Goal: Transaction & Acquisition: Purchase product/service

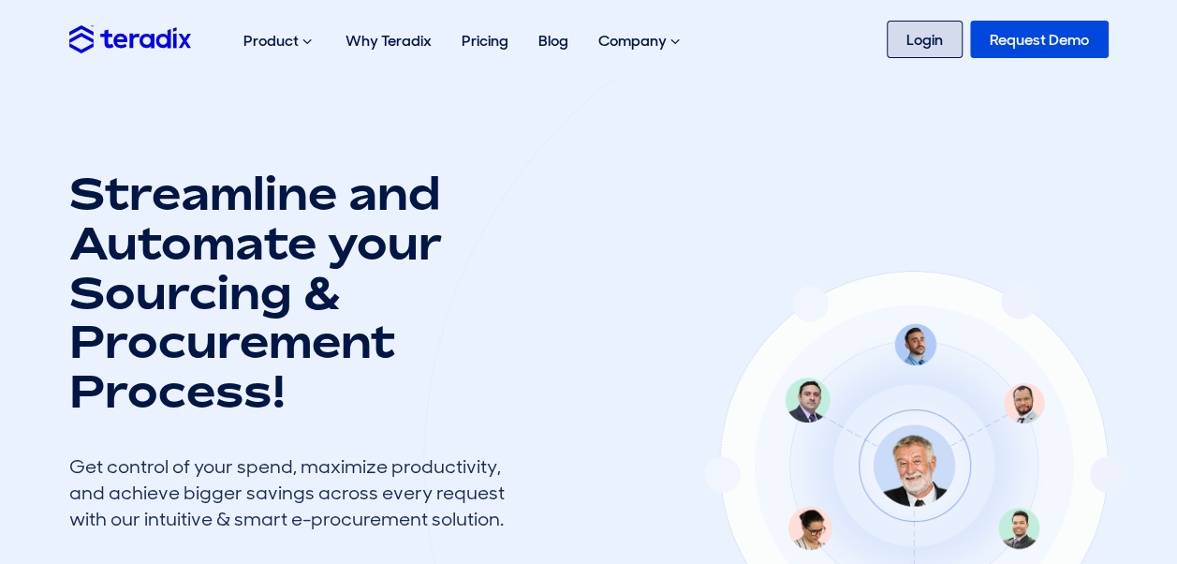
click at [922, 49] on link "Login" at bounding box center [925, 39] width 76 height 37
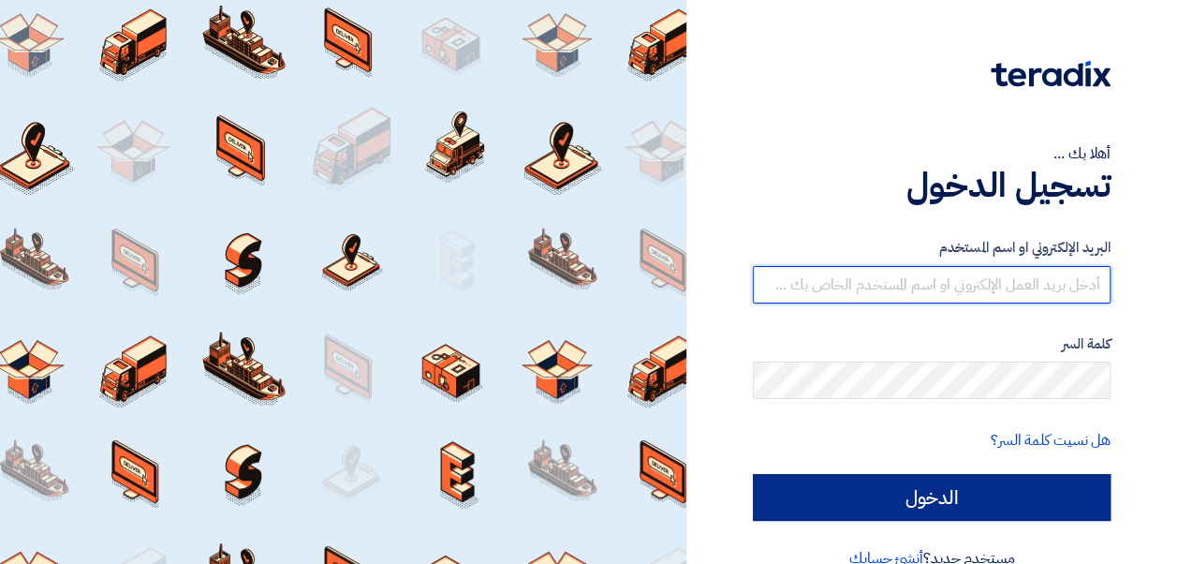
type input "osama.abdelaziz@leapeg.com"
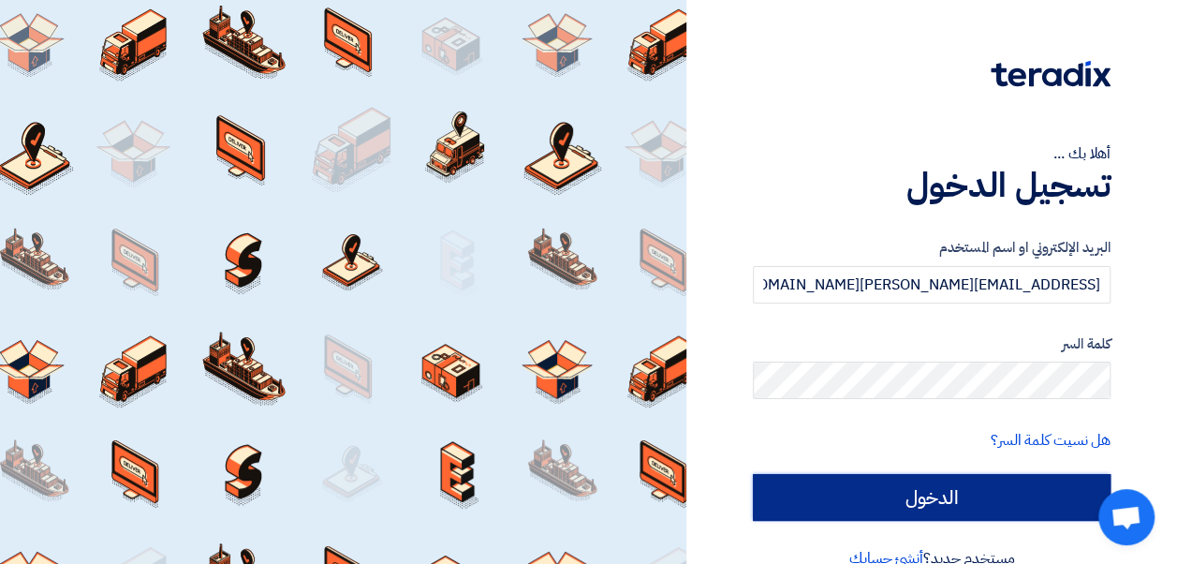
click at [937, 487] on input "الدخول" at bounding box center [932, 497] width 358 height 47
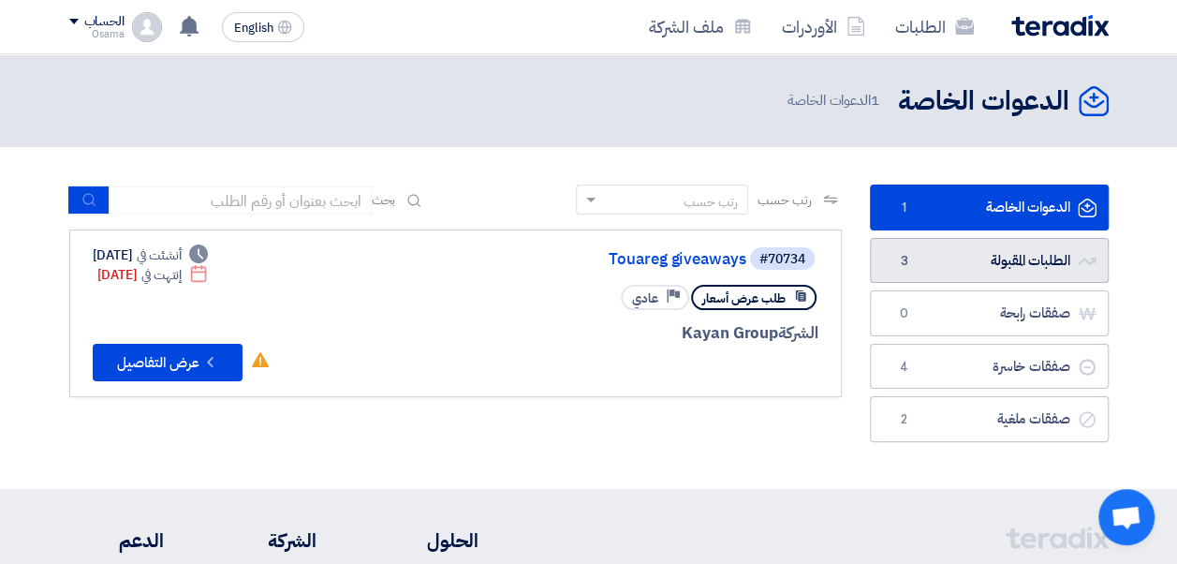
click at [974, 276] on link "الطلبات المقبولة الطلبات المقبولة 3" at bounding box center [989, 261] width 239 height 46
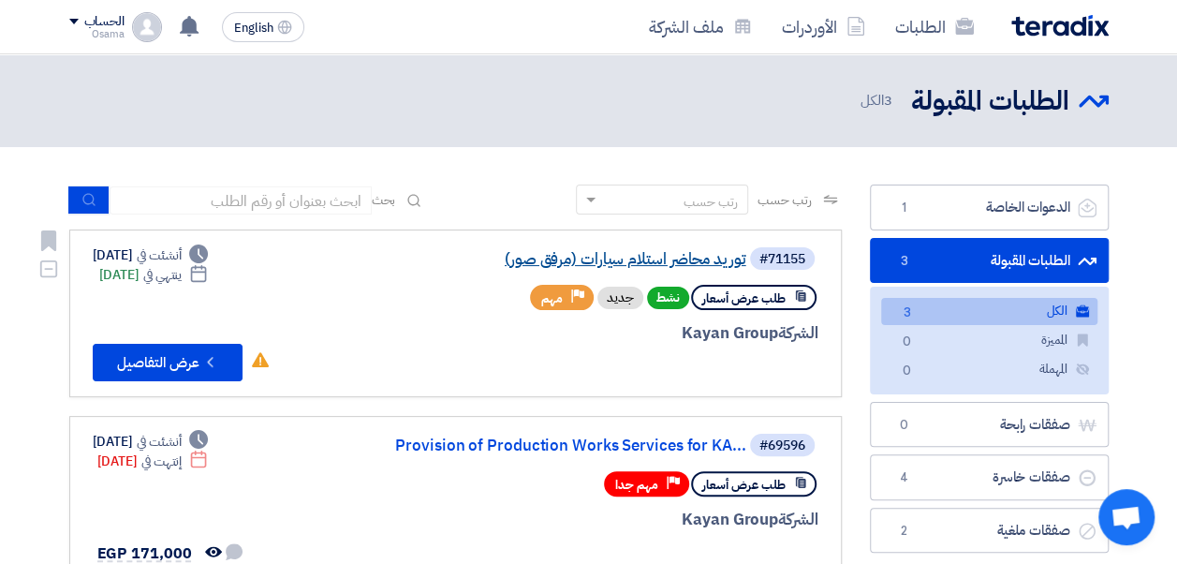
click at [636, 258] on link "توريد محاضر استلام سيارات (مرفق صور)" at bounding box center [559, 259] width 375 height 17
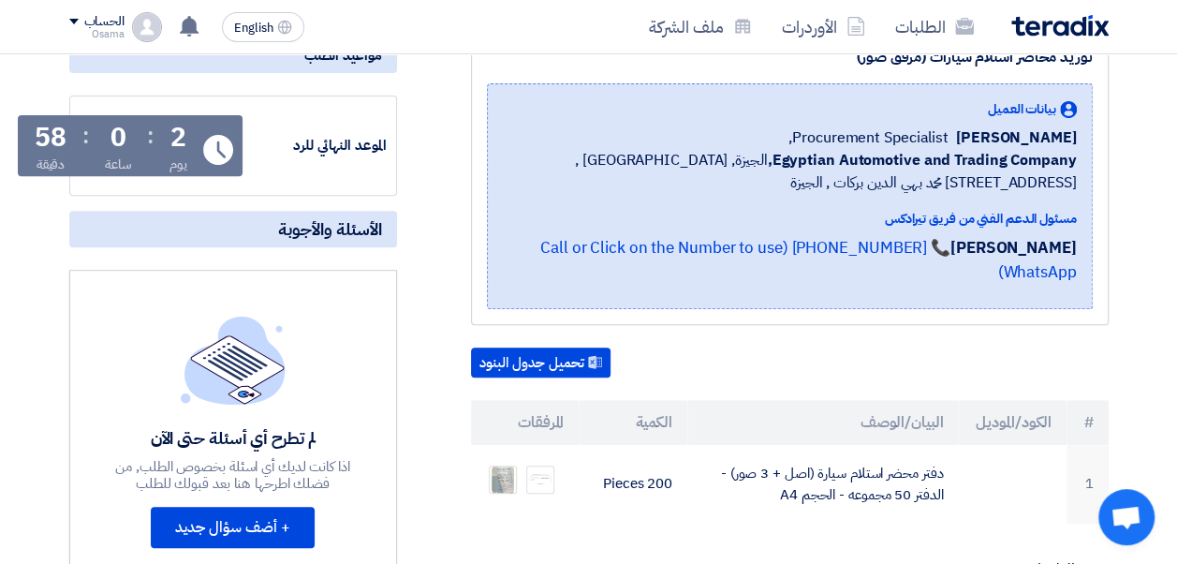
scroll to position [375, 0]
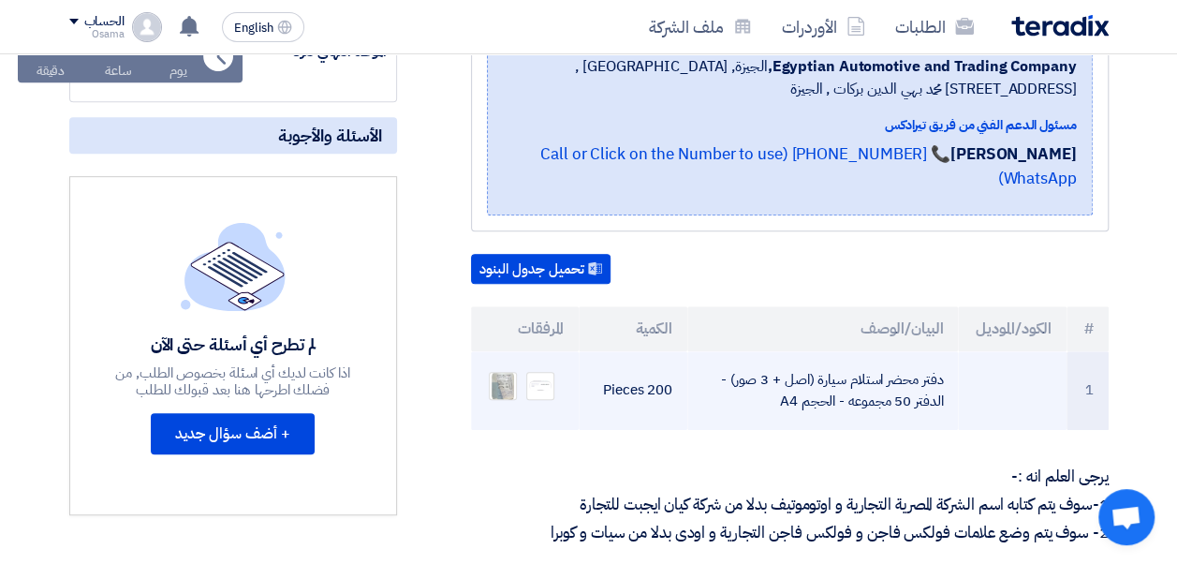
drag, startPoint x: 944, startPoint y: 348, endPoint x: 774, endPoint y: 388, distance: 174.9
click at [774, 388] on td "دفتر محضر استلام سيارة (اصل + 3 صور) - الدفتر 50 مجموعه - الحجم A4" at bounding box center [822, 390] width 271 height 79
copy td "دفتر محضر استلام سيارة (اصل + 3 صور) - الدفتر 50 مجموعه - الحجم A4"
click at [769, 394] on td "دفتر محضر استلام سيارة (اصل + 3 صور) - الدفتر 50 مجموعه - الحجم A4" at bounding box center [822, 390] width 271 height 79
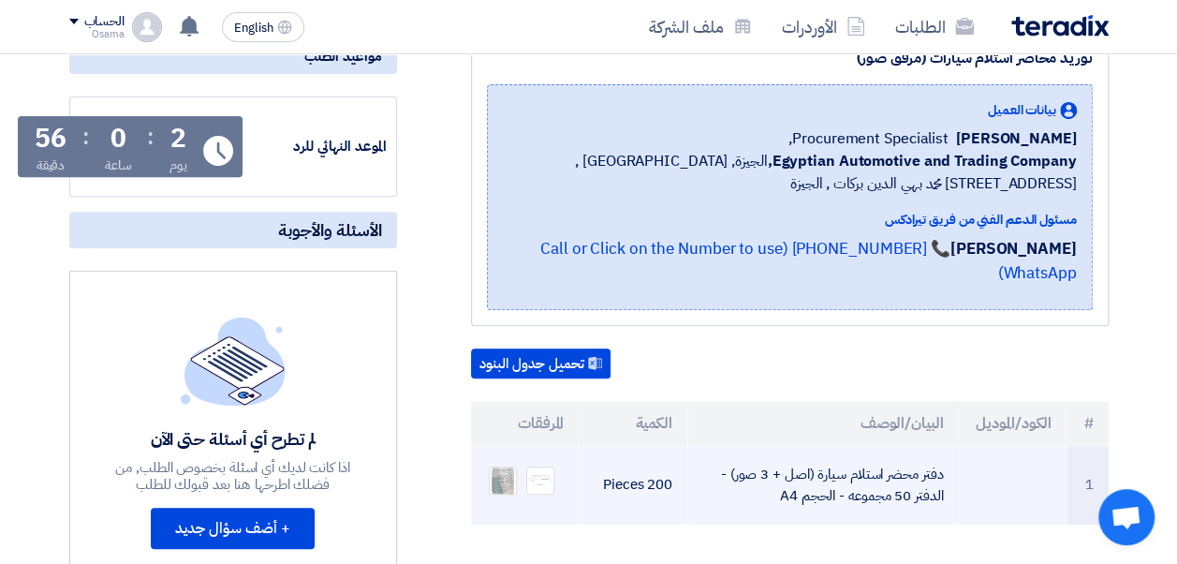
scroll to position [187, 0]
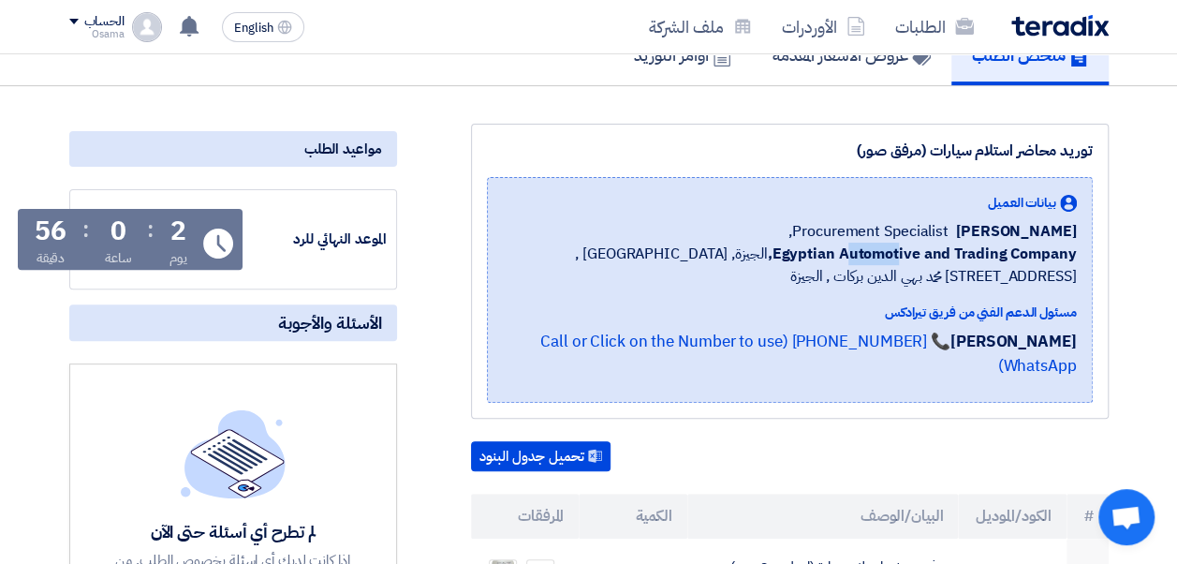
drag, startPoint x: 848, startPoint y: 247, endPoint x: 903, endPoint y: 253, distance: 55.5
click at [903, 253] on b "Egyptian Automotive and Trading Company," at bounding box center [921, 254] width 309 height 22
drag, startPoint x: 903, startPoint y: 253, endPoint x: 841, endPoint y: 249, distance: 61.9
click at [841, 249] on b "Egyptian Automotive and Trading Company," at bounding box center [921, 254] width 309 height 22
drag, startPoint x: 843, startPoint y: 251, endPoint x: 922, endPoint y: 255, distance: 78.8
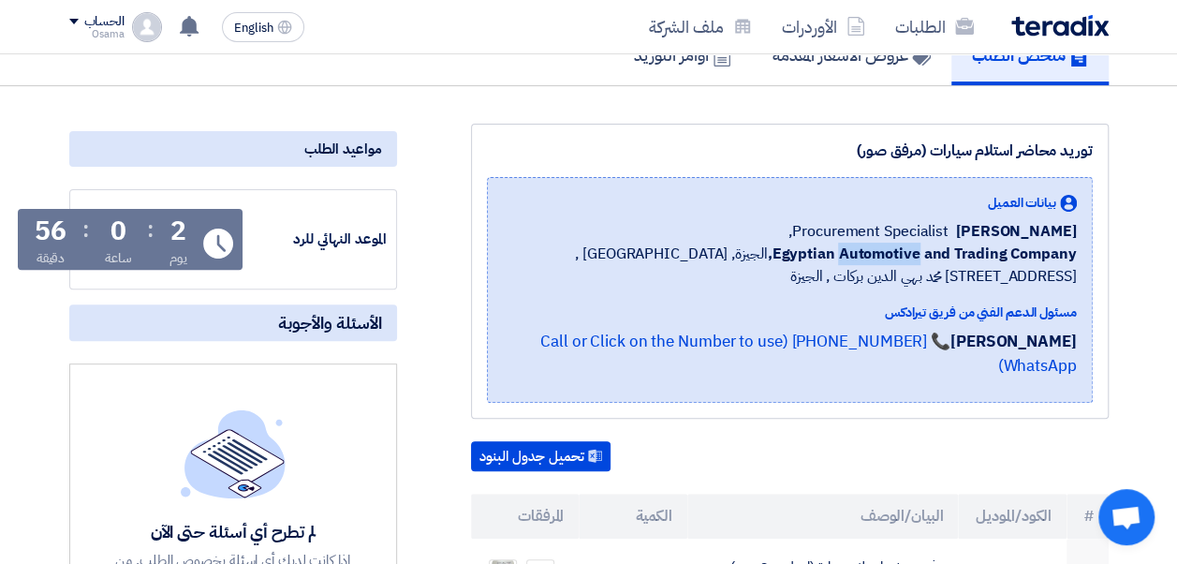
click at [922, 255] on b "Egyptian Automotive and Trading Company," at bounding box center [921, 254] width 309 height 22
copy b "Automotive"
click at [915, 279] on span "Egyptian Automotive and Trading Company, الجيزة, Egypt ,19 شارع الدكتور محمد به…" at bounding box center [790, 265] width 574 height 45
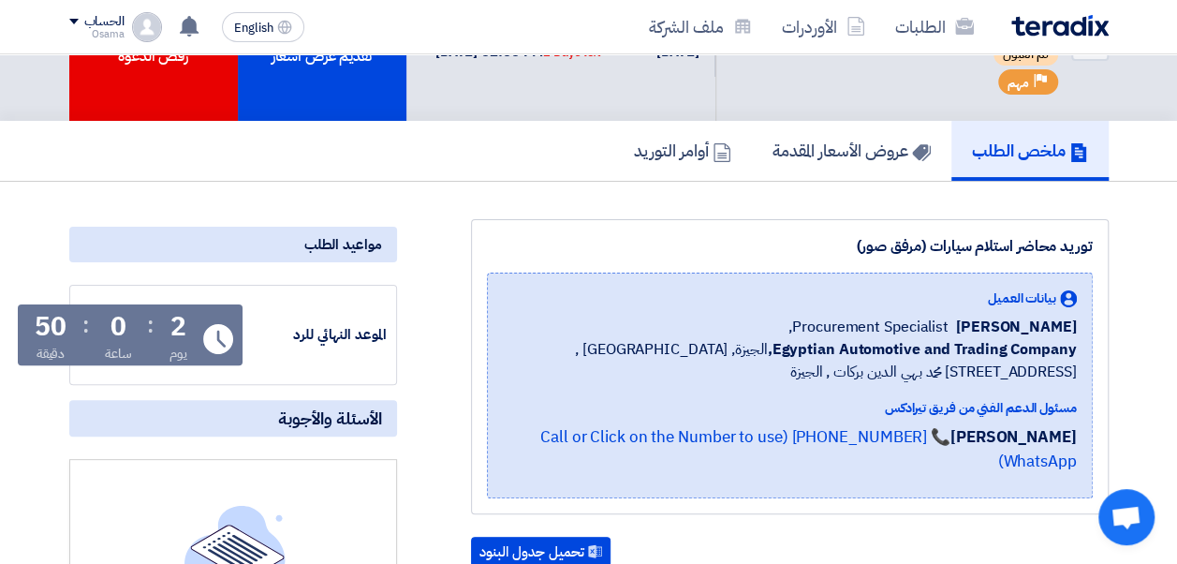
scroll to position [0, 0]
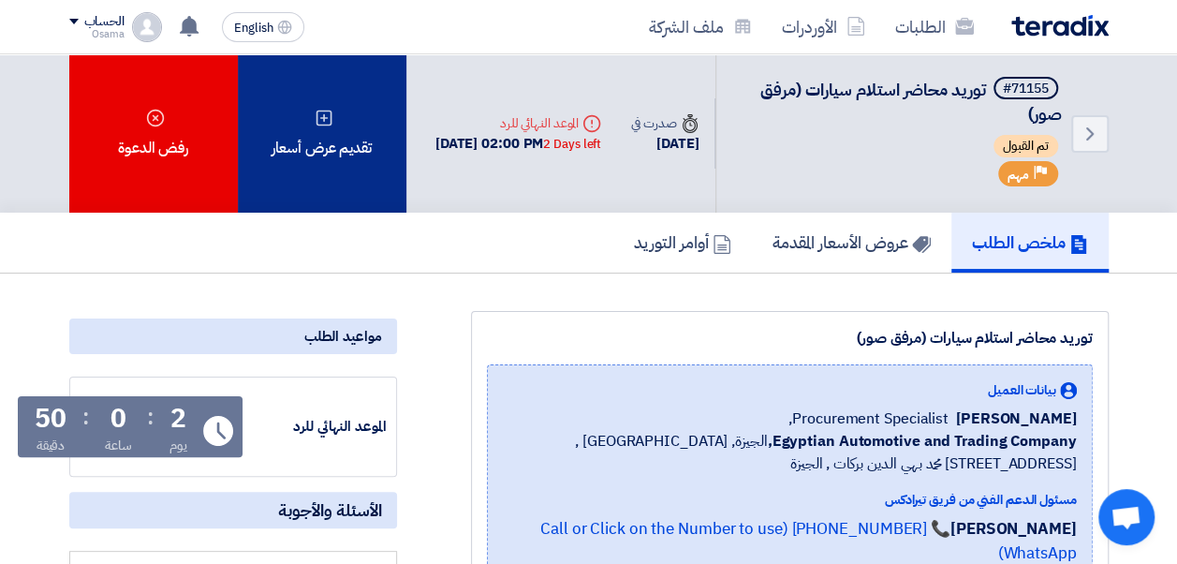
click at [348, 150] on div "تقديم عرض أسعار" at bounding box center [322, 133] width 169 height 158
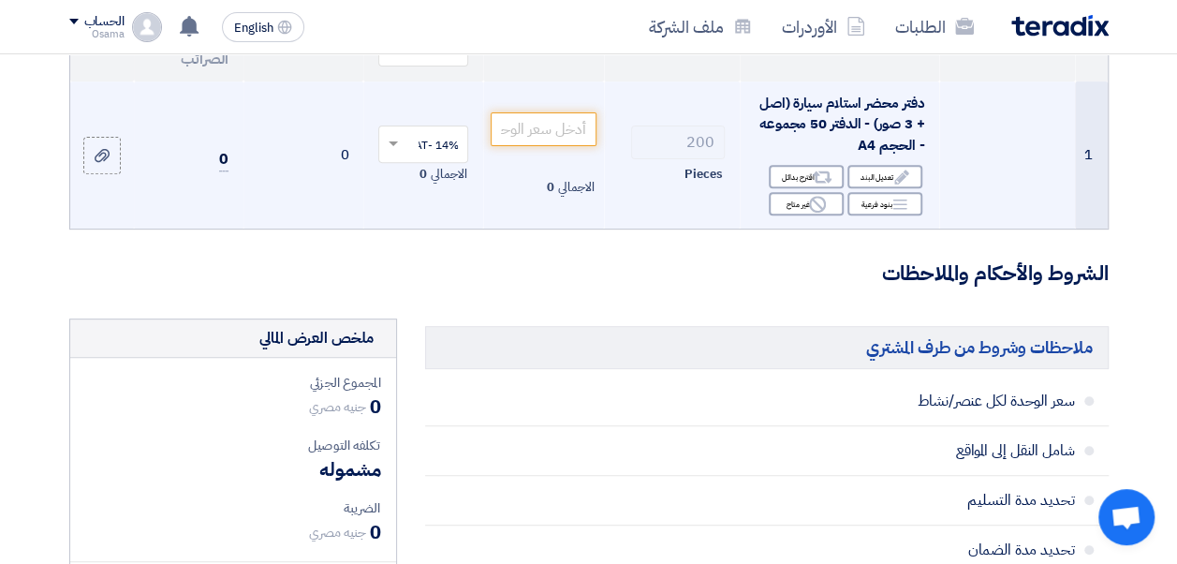
scroll to position [281, 0]
click at [560, 145] on input "number" at bounding box center [543, 128] width 105 height 34
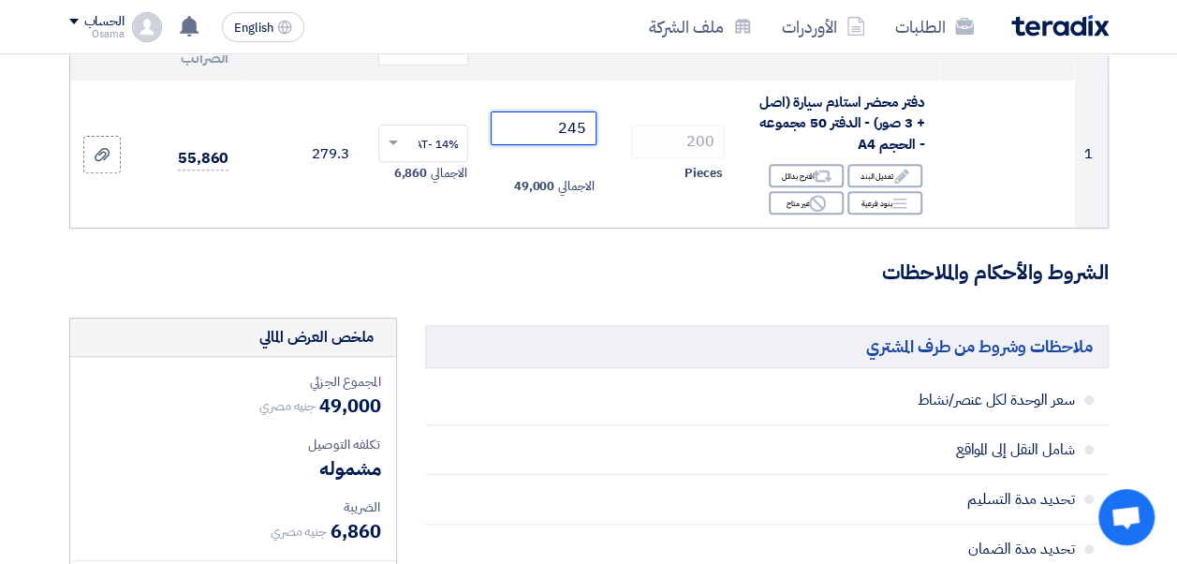
type input "245"
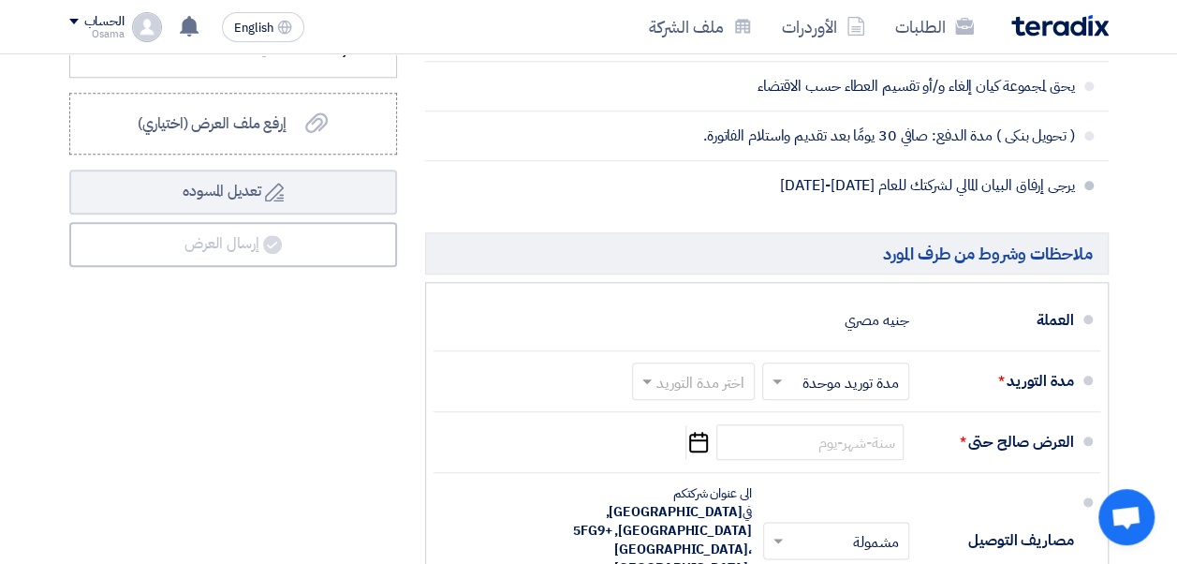
scroll to position [937, 0]
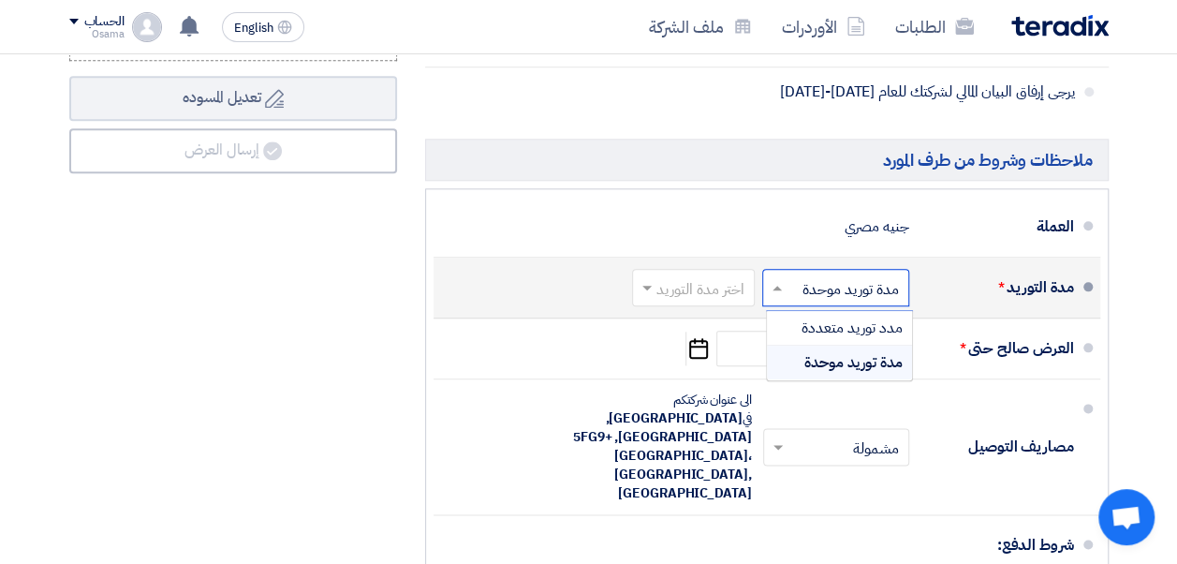
click at [809, 294] on input "text" at bounding box center [832, 289] width 138 height 27
click at [714, 303] on input "text" at bounding box center [689, 289] width 113 height 27
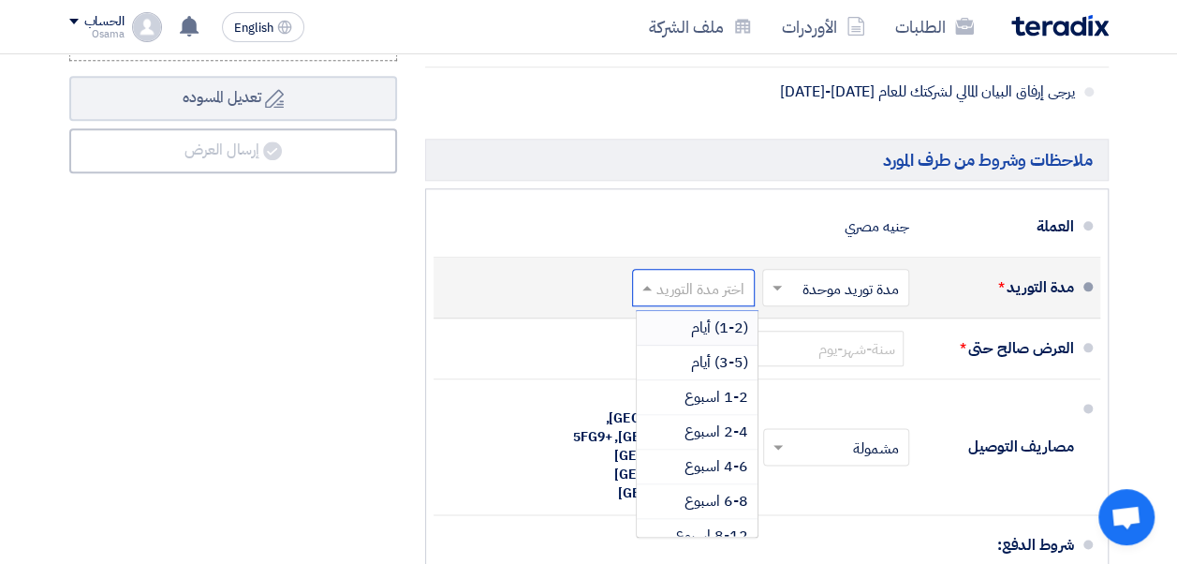
click at [710, 337] on span "(1-2) أيام" at bounding box center [719, 328] width 57 height 22
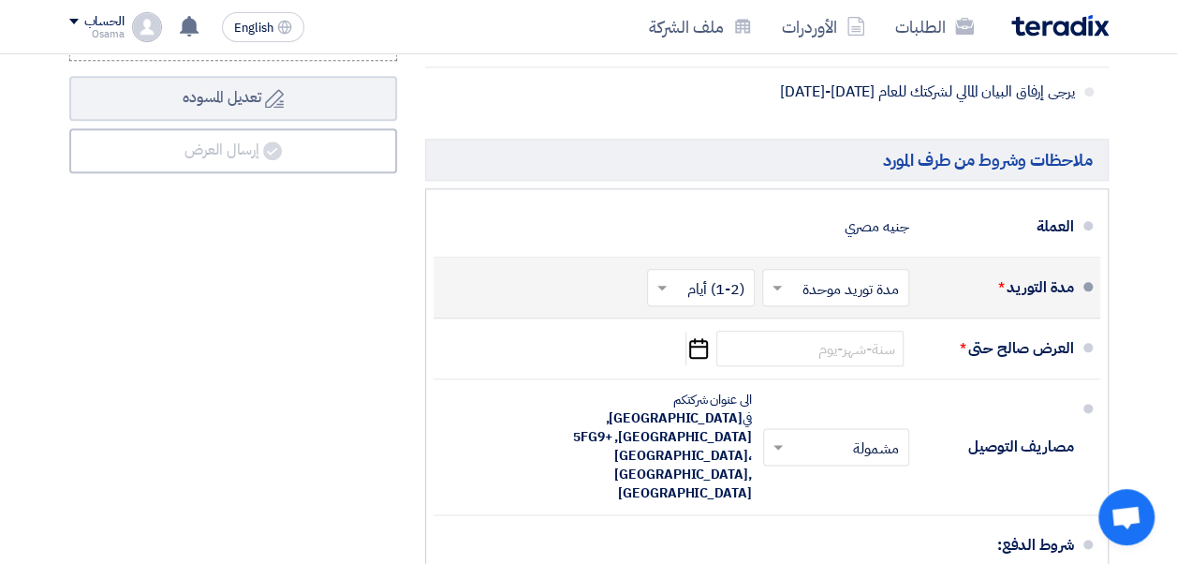
click at [691, 303] on input "text" at bounding box center [697, 289] width 98 height 27
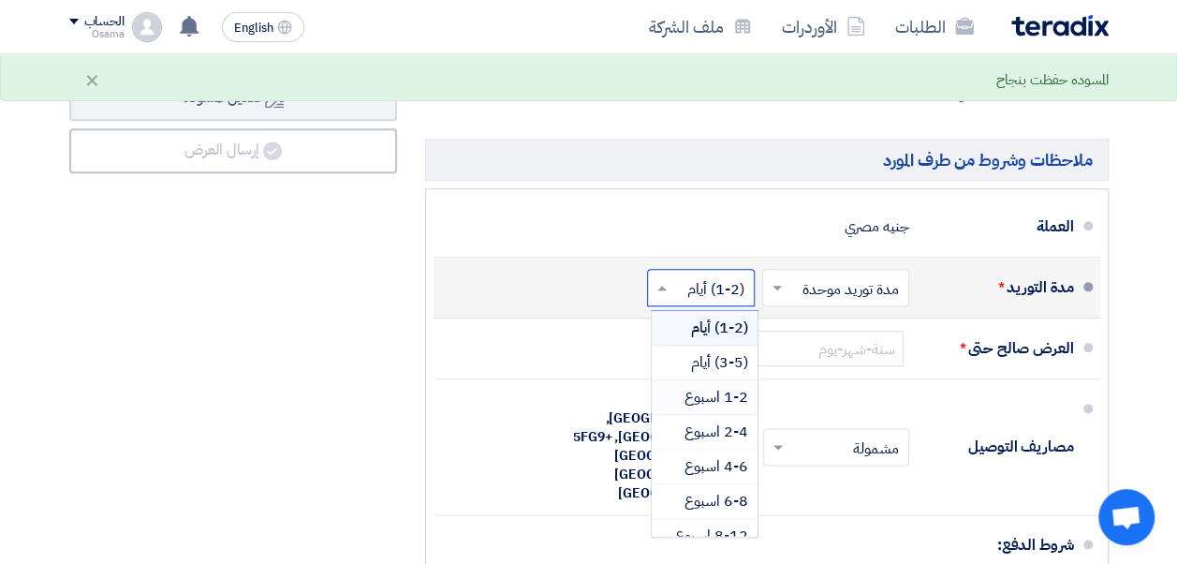
click at [699, 408] on span "1-2 اسبوع" at bounding box center [717, 397] width 64 height 22
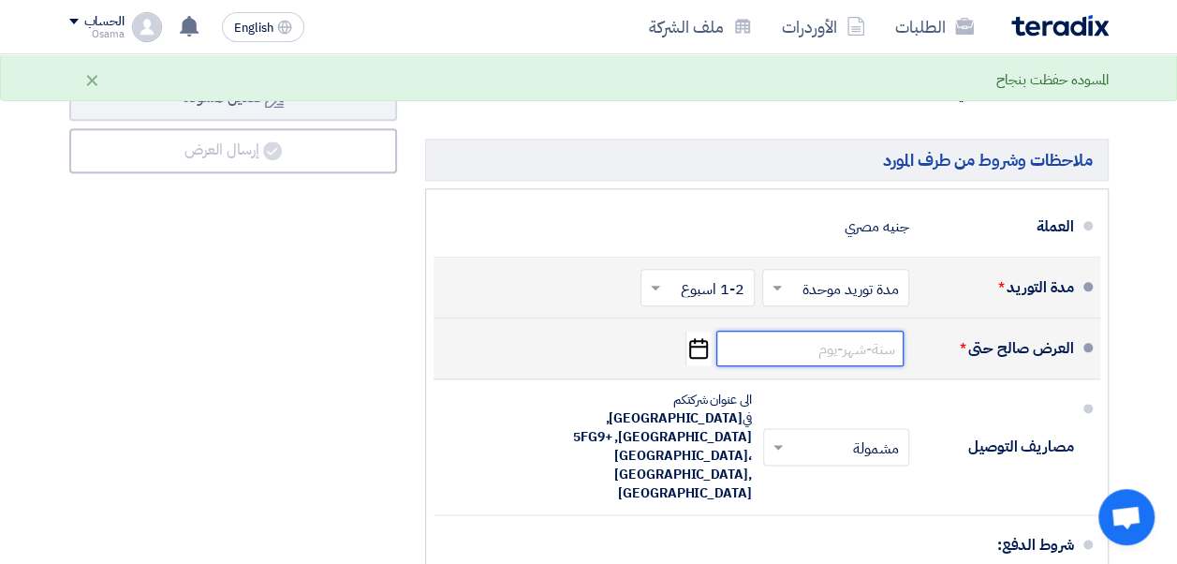
click at [834, 364] on input at bounding box center [809, 349] width 187 height 36
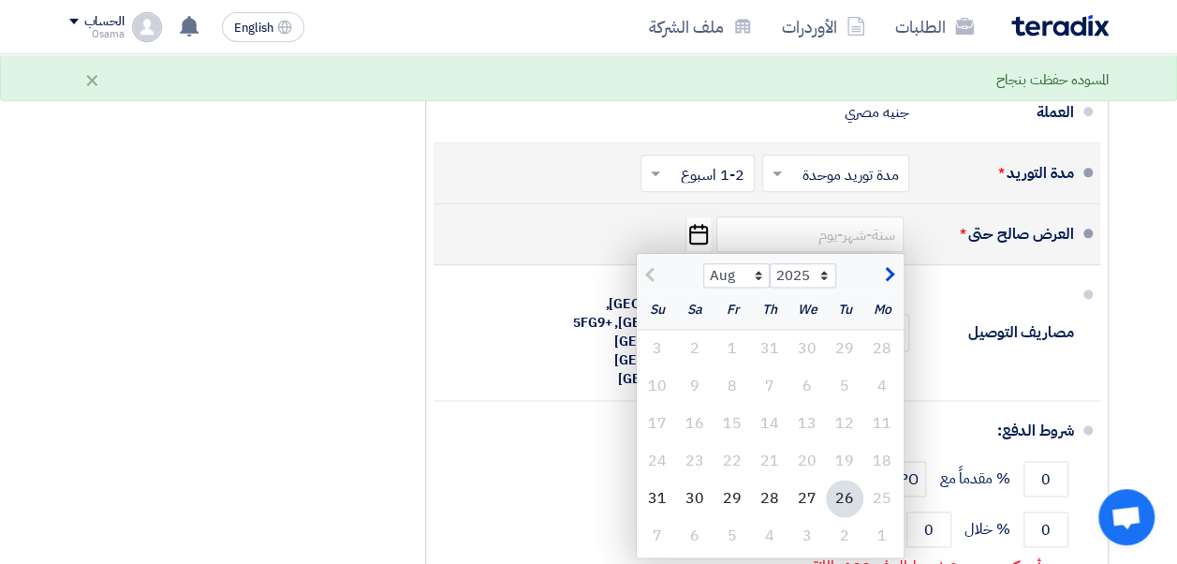
scroll to position [1218, 0]
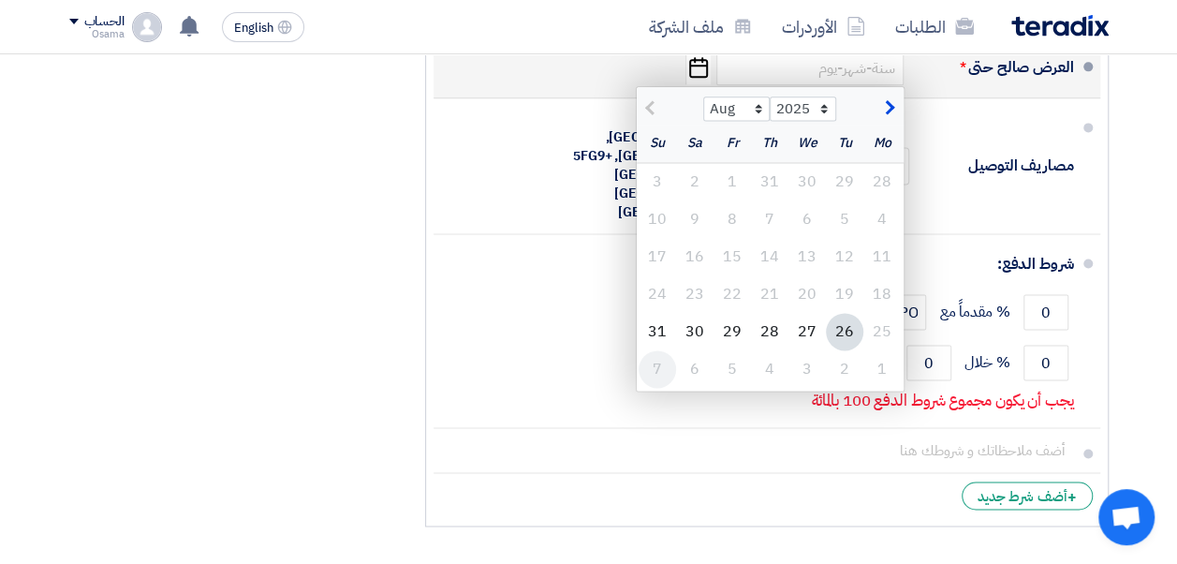
click at [658, 378] on div "7" at bounding box center [657, 368] width 37 height 37
type input "9/7/2025"
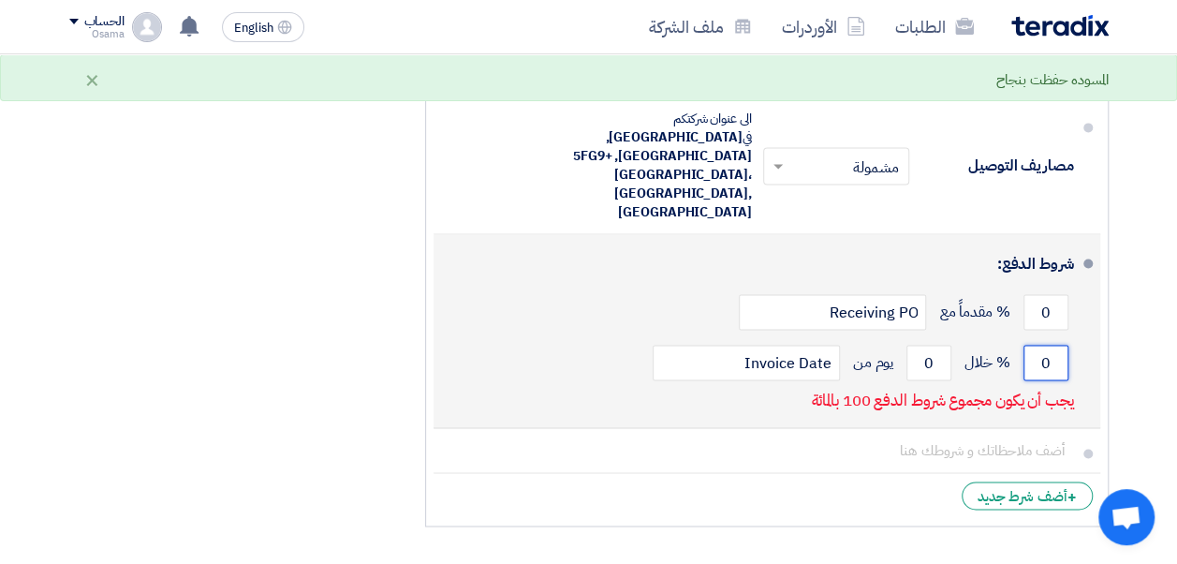
drag, startPoint x: 1034, startPoint y: 327, endPoint x: 1076, endPoint y: 334, distance: 42.8
click at [1076, 334] on li "شروط الدفع: 0 % مقدماً مع Receiving PO 0 % خلال 0 Invoice Date" at bounding box center [767, 331] width 667 height 194
type input "100"
drag, startPoint x: 923, startPoint y: 335, endPoint x: 935, endPoint y: 334, distance: 11.3
click at [935, 345] on input "0" at bounding box center [929, 363] width 45 height 36
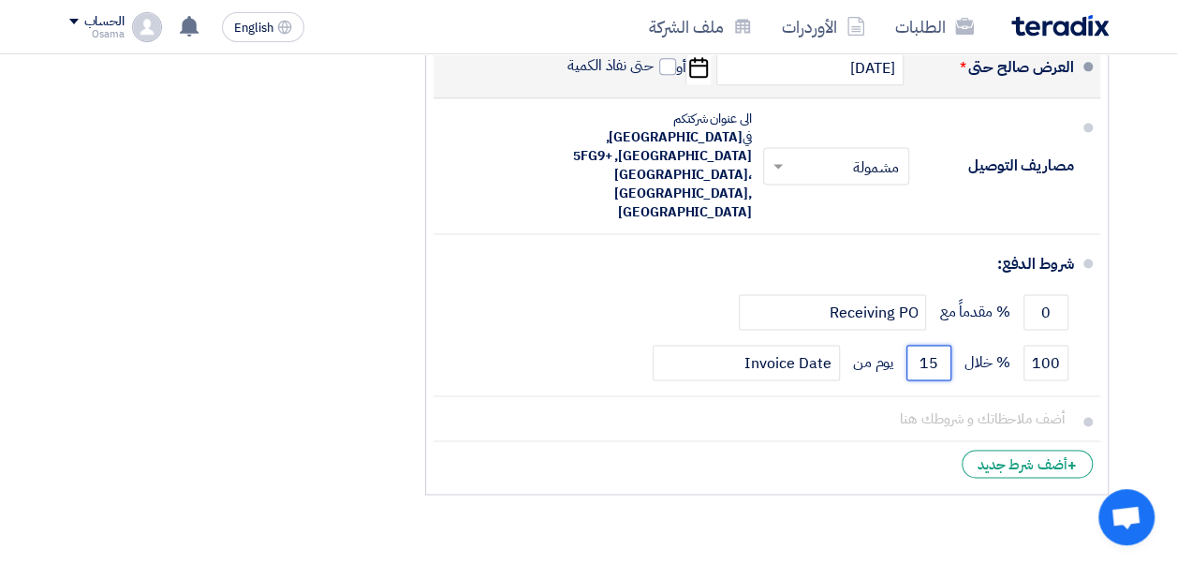
type input "15"
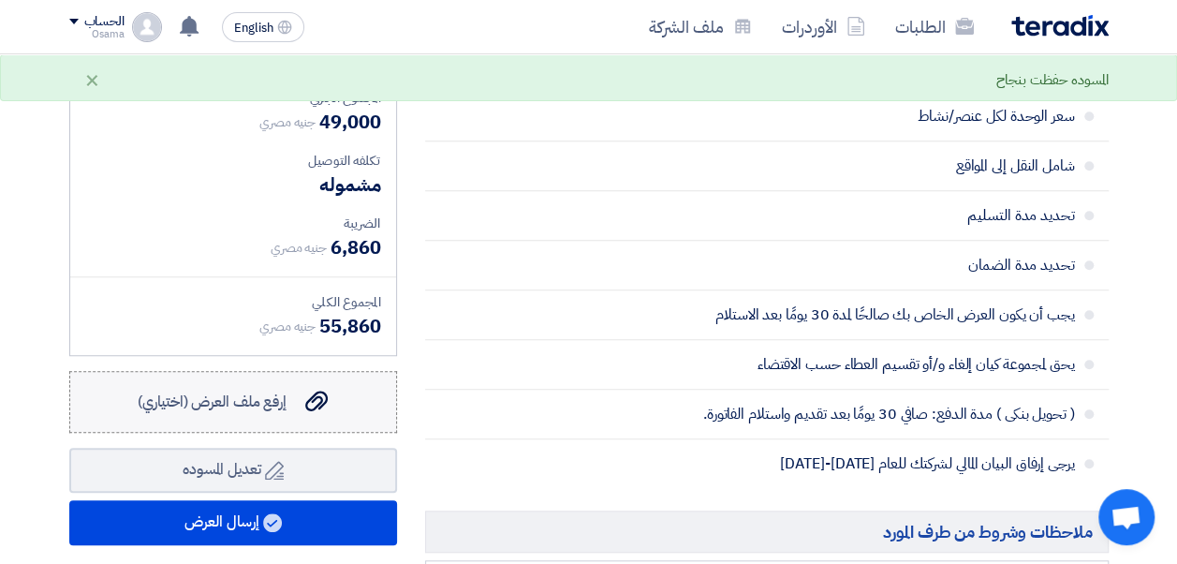
scroll to position [562, 0]
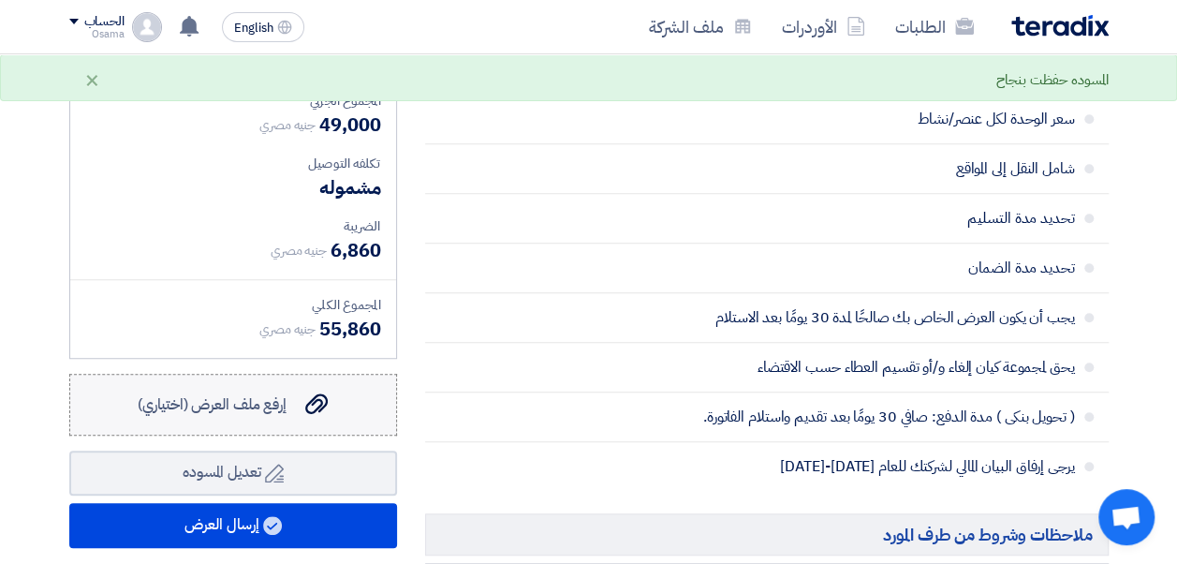
click at [280, 416] on span "إرفع ملف العرض (اختياري)" at bounding box center [212, 404] width 149 height 22
click at [0, 0] on input "إرفع ملف العرض (اختياري) إرفع ملف العرض (اختياري)" at bounding box center [0, 0] width 0 height 0
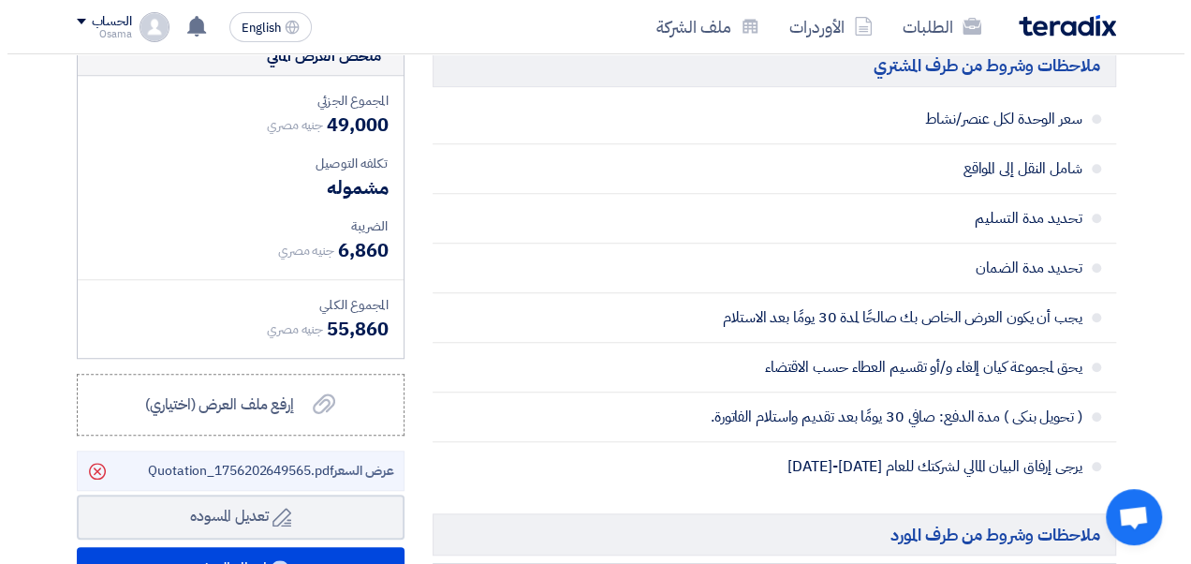
scroll to position [749, 0]
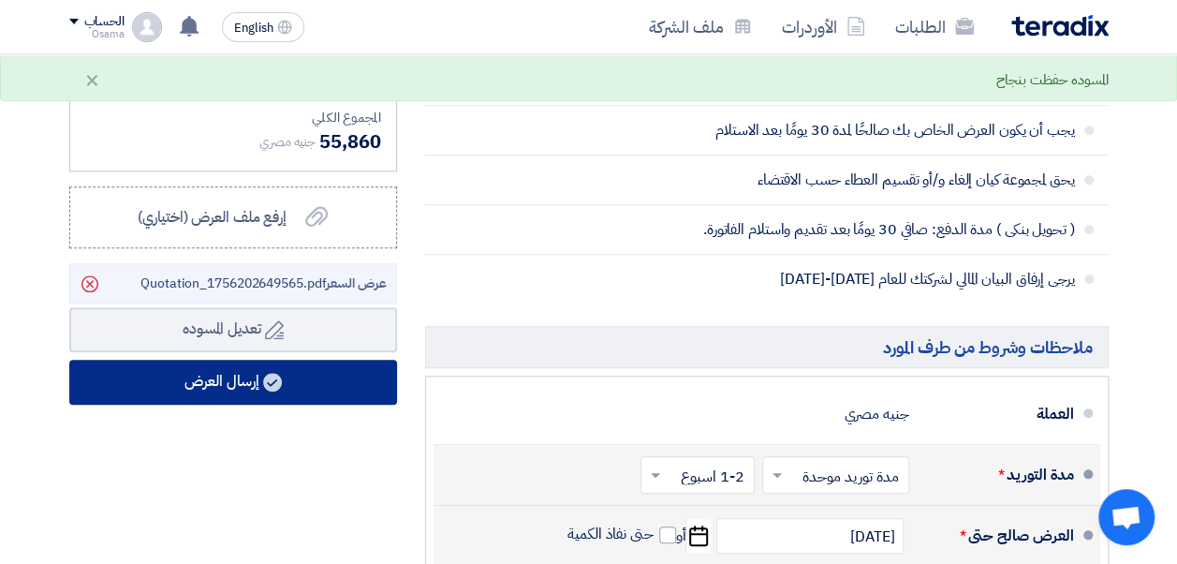
click at [246, 397] on button "إرسال العرض" at bounding box center [233, 382] width 328 height 45
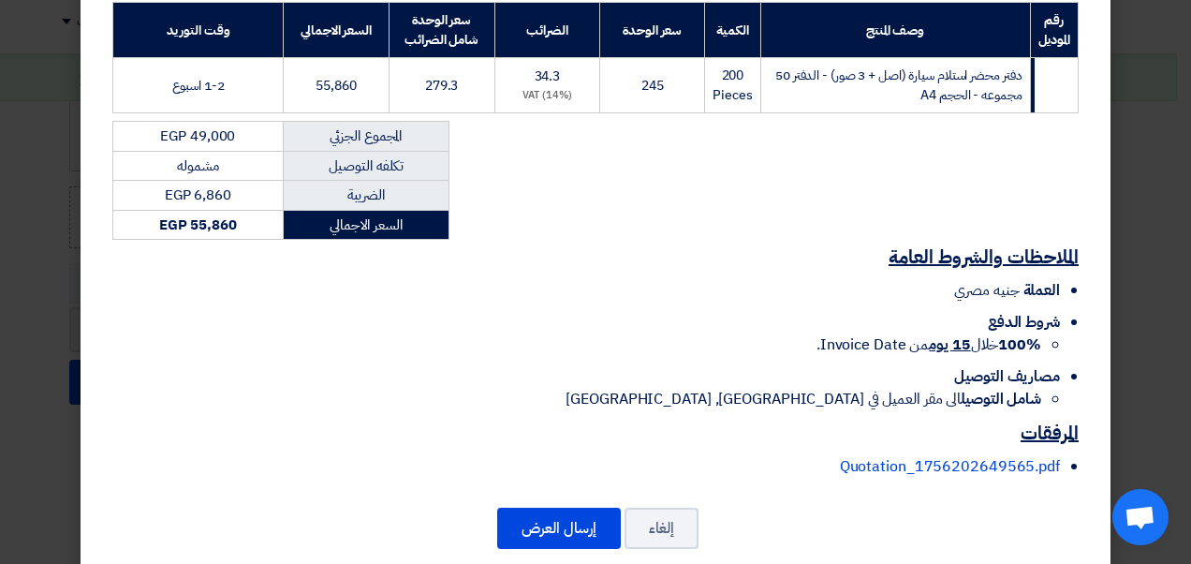
scroll to position [330, 0]
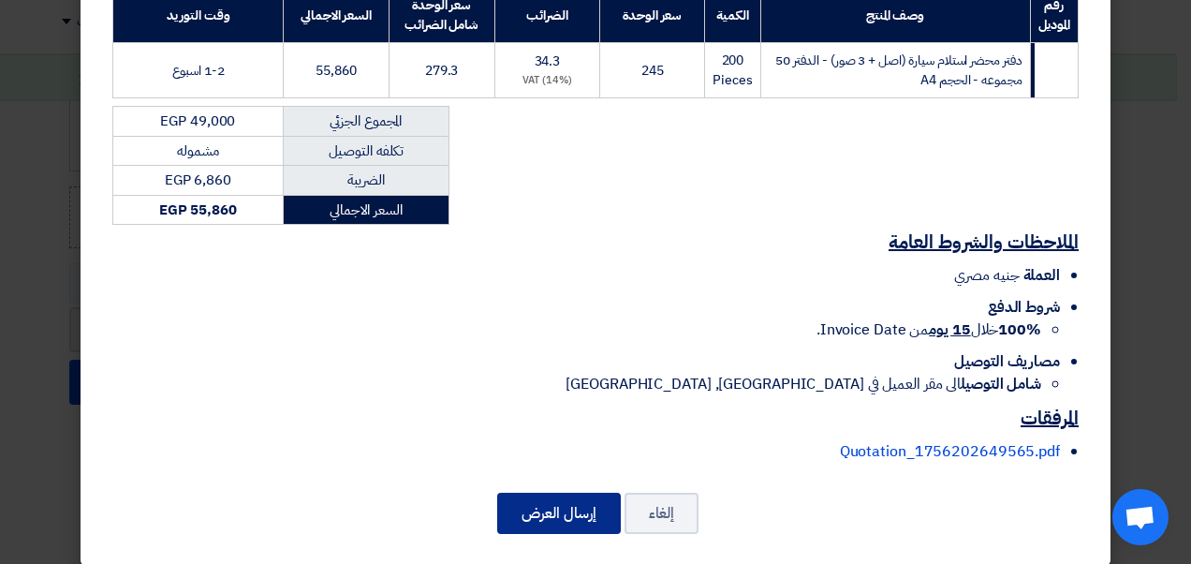
click at [571, 493] on button "إرسال العرض" at bounding box center [559, 513] width 124 height 41
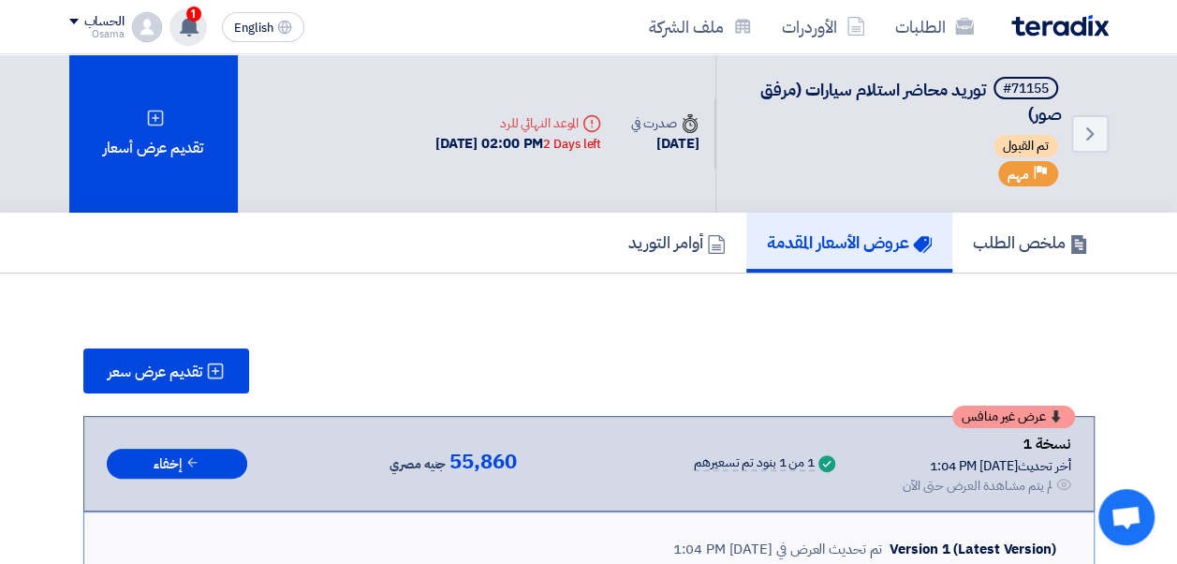
click at [187, 29] on use at bounding box center [189, 26] width 19 height 21
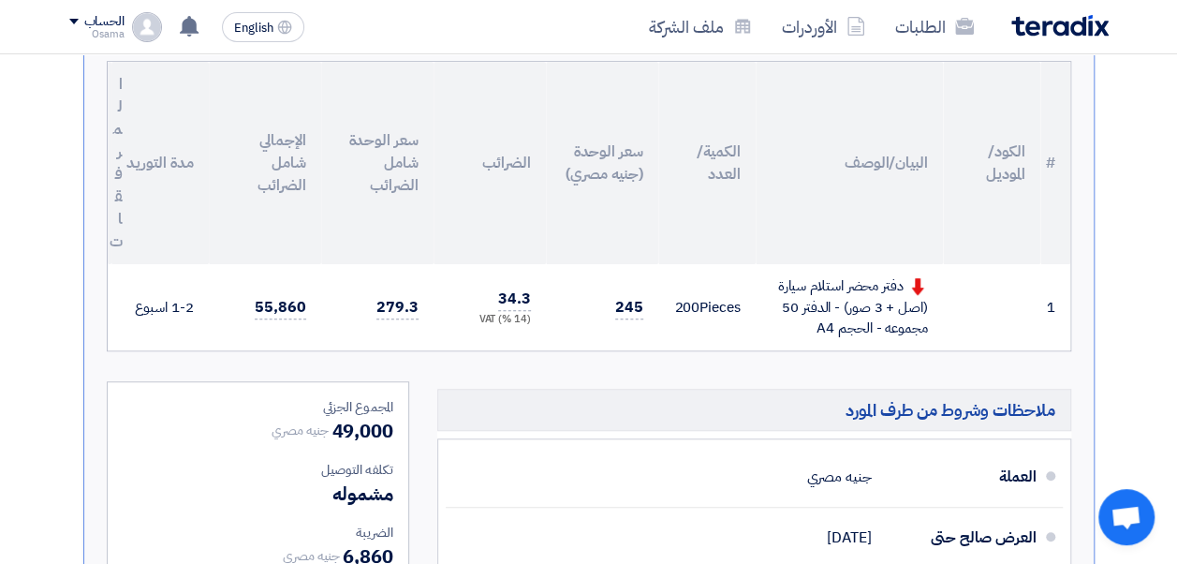
scroll to position [562, 0]
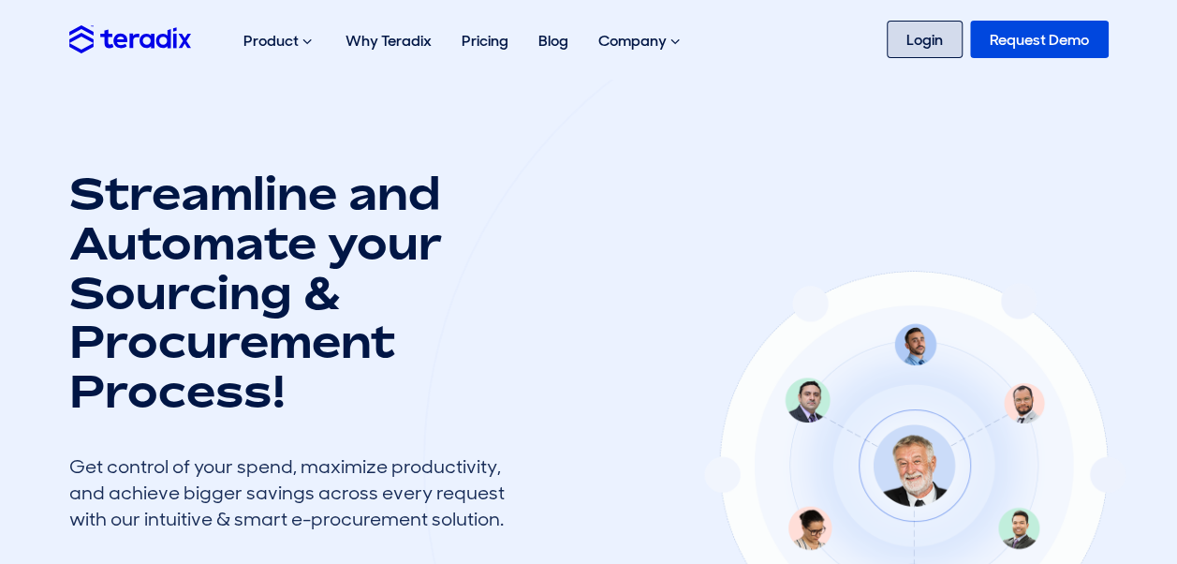
drag, startPoint x: 0, startPoint y: 0, endPoint x: 908, endPoint y: 47, distance: 909.7
click at [908, 47] on link "Login" at bounding box center [925, 39] width 76 height 37
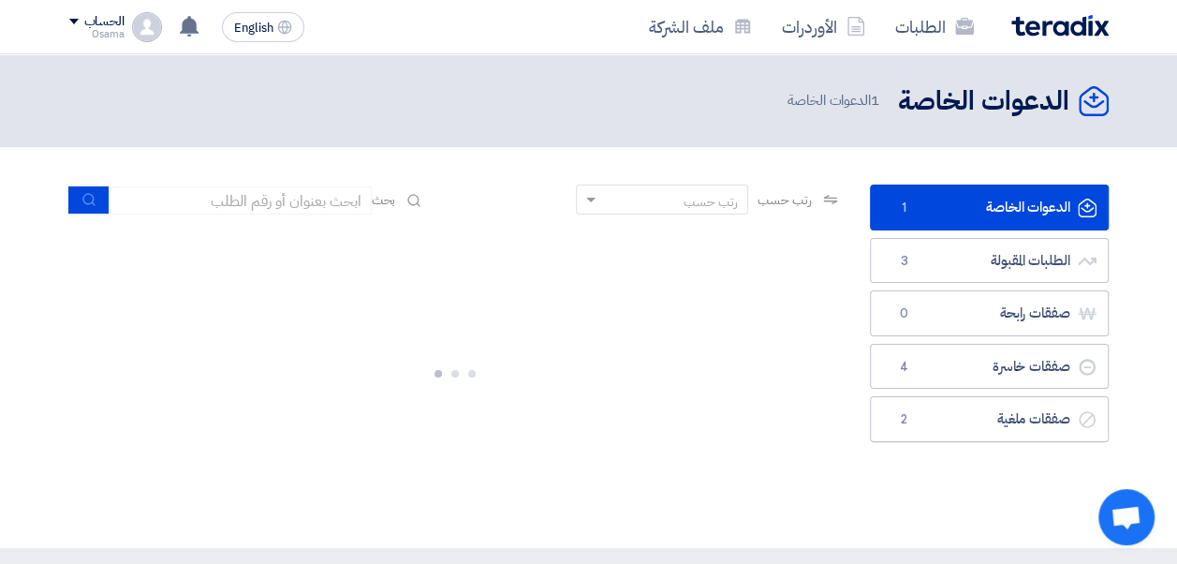
click at [76, 14] on div "الحساب" at bounding box center [96, 22] width 55 height 16
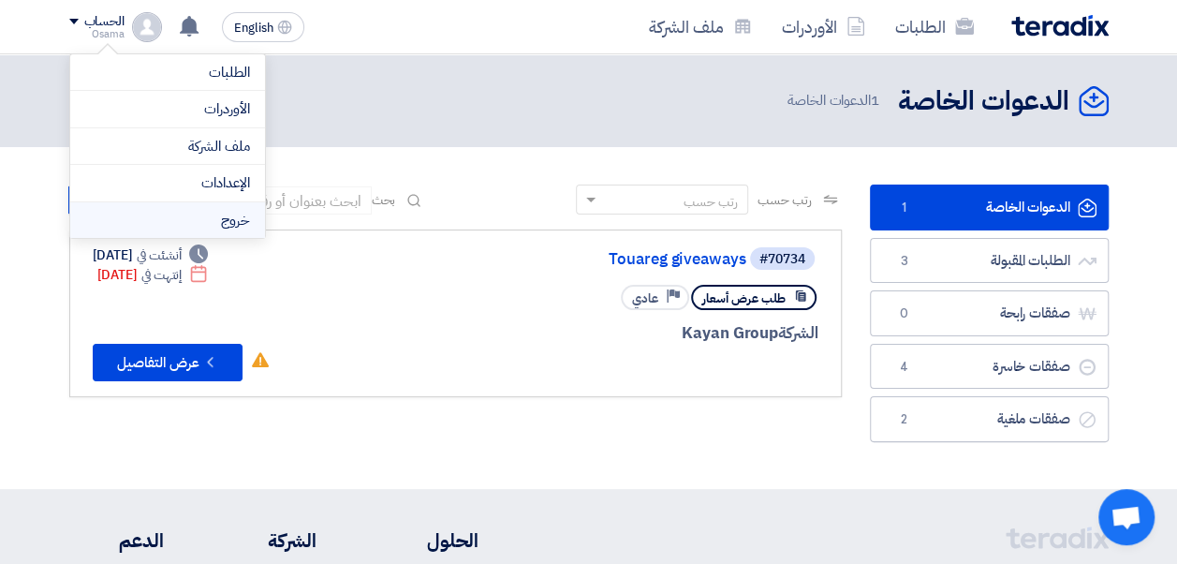
click at [167, 213] on li "خروج" at bounding box center [167, 220] width 195 height 37
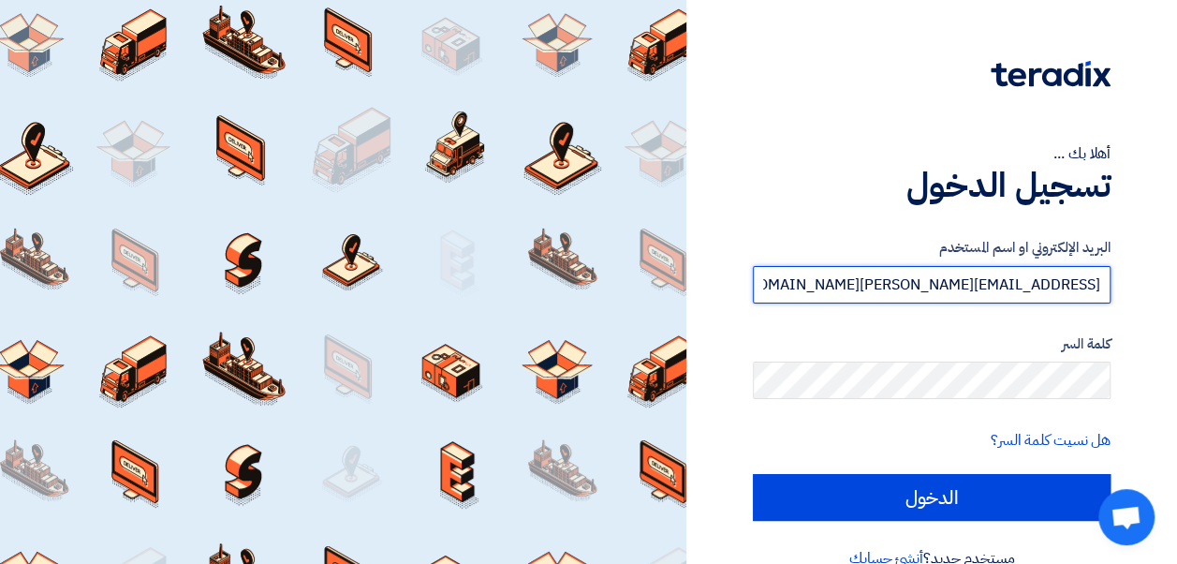
click at [848, 284] on input "osama.abdelaziz@leapeg.com" at bounding box center [932, 284] width 358 height 37
type input "amr.nada@leapeg.com"
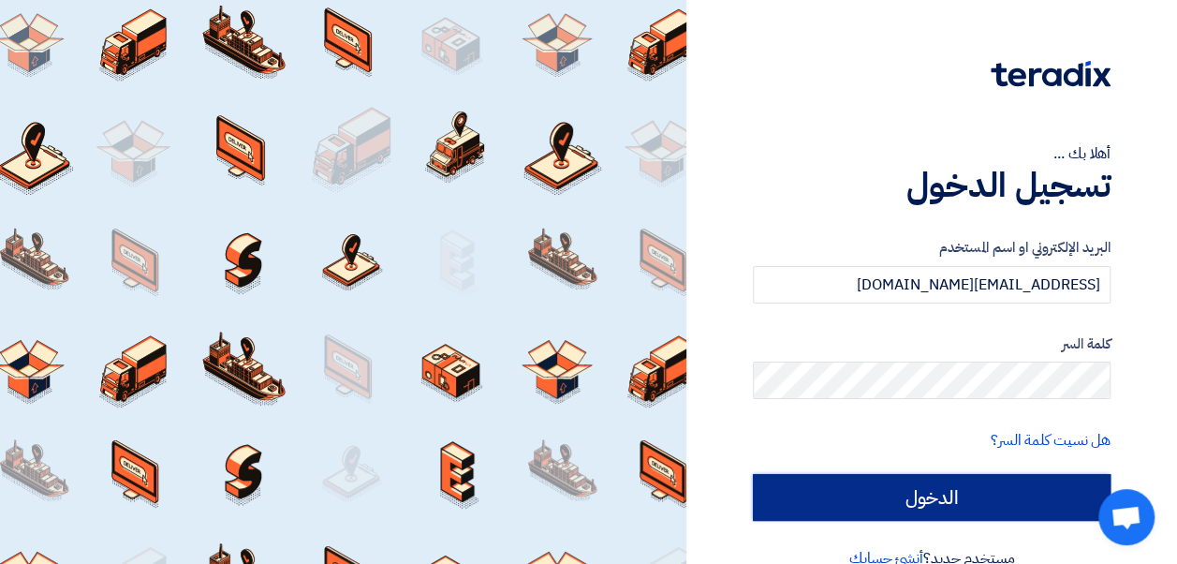
click at [899, 482] on input "الدخول" at bounding box center [932, 497] width 358 height 47
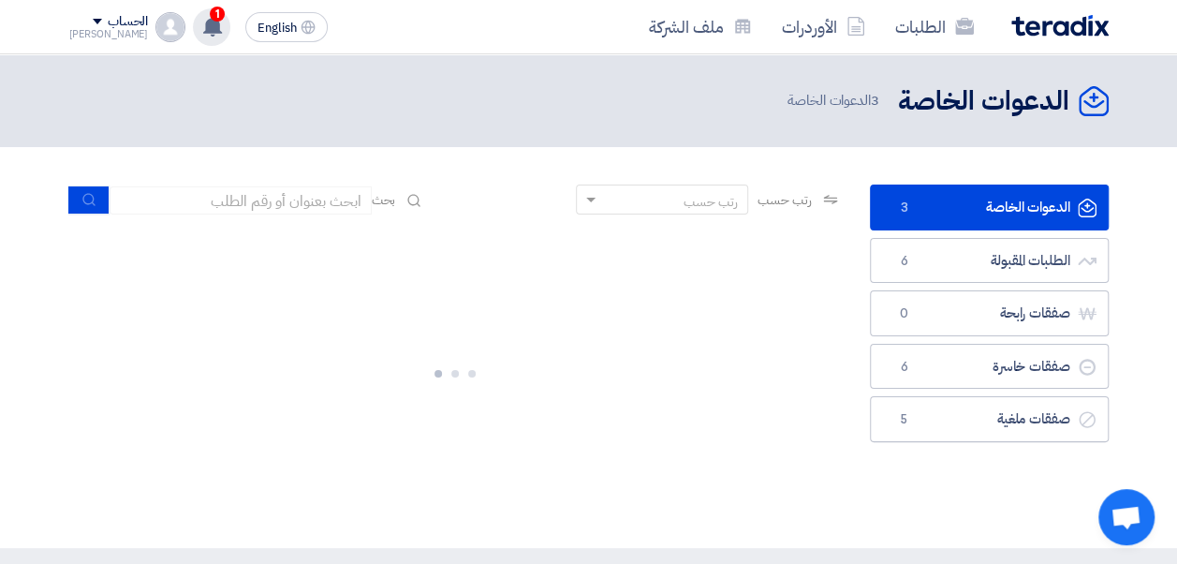
click at [203, 26] on use at bounding box center [212, 26] width 19 height 21
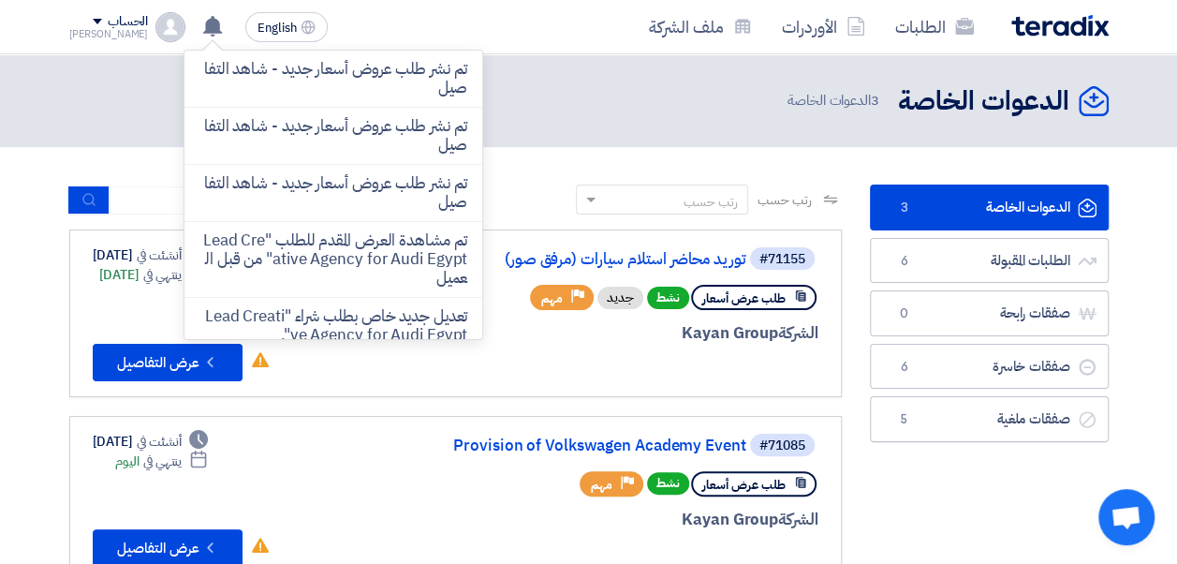
click at [613, 113] on div "الدعوات الخاصة الدعوات الخاصة 3 الدعوات الخاصة" at bounding box center [589, 100] width 1040 height 37
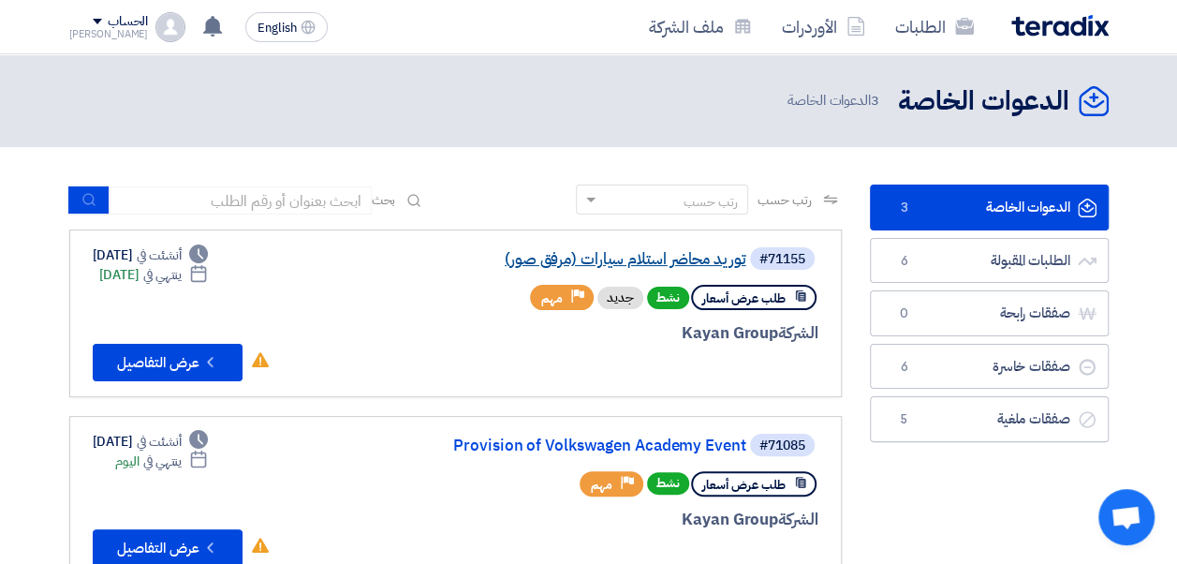
click at [630, 264] on link "توريد محاضر استلام سيارات (مرفق صور)" at bounding box center [559, 259] width 375 height 17
